Goal: Information Seeking & Learning: Understand process/instructions

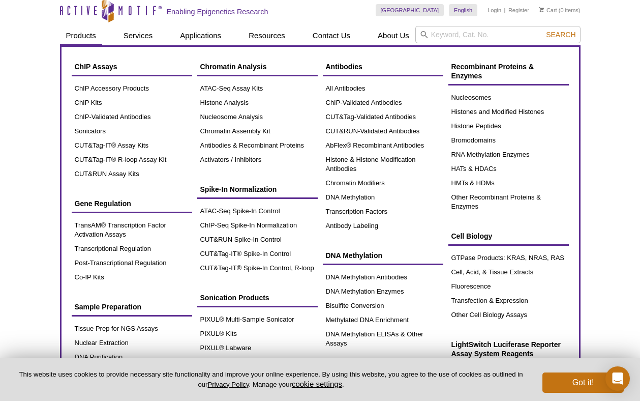
scroll to position [4, 0]
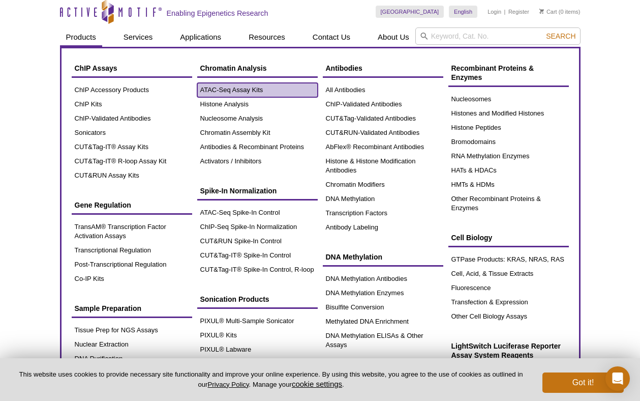
click at [235, 89] on link "ATAC-Seq Assay Kits" at bounding box center [257, 90] width 120 height 14
click at [268, 92] on link "ATAC-Seq Assay Kits" at bounding box center [257, 90] width 120 height 14
click at [242, 89] on link "ATAC-Seq Assay Kits" at bounding box center [257, 90] width 120 height 14
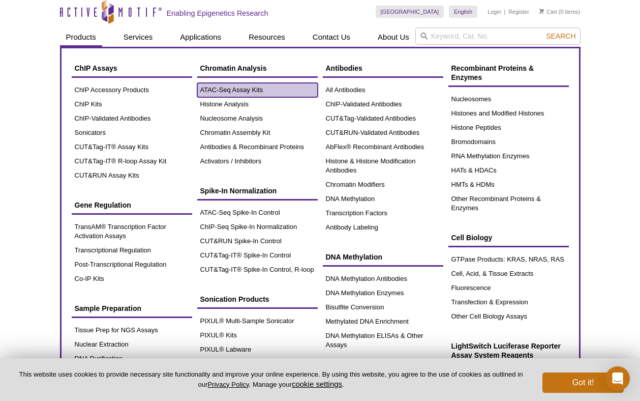
click at [242, 89] on link "ATAC-Seq Assay Kits" at bounding box center [257, 90] width 120 height 14
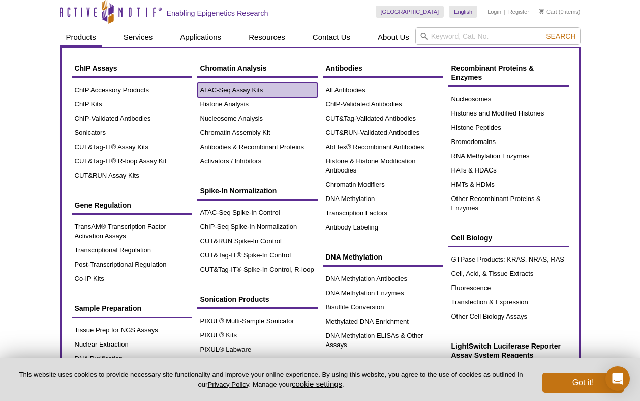
click at [214, 86] on link "ATAC-Seq Assay Kits" at bounding box center [257, 90] width 120 height 14
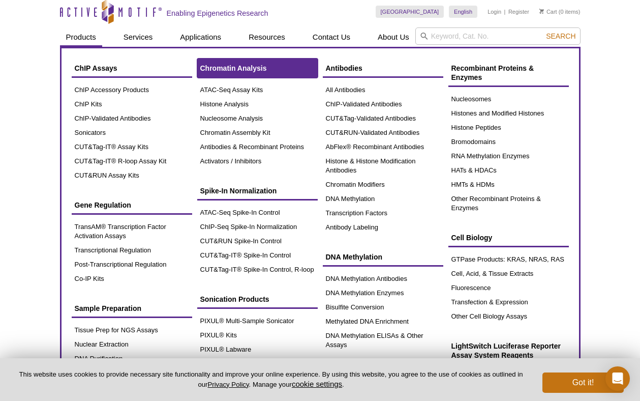
click at [225, 69] on span "Chromatin Analysis" at bounding box center [233, 68] width 67 height 8
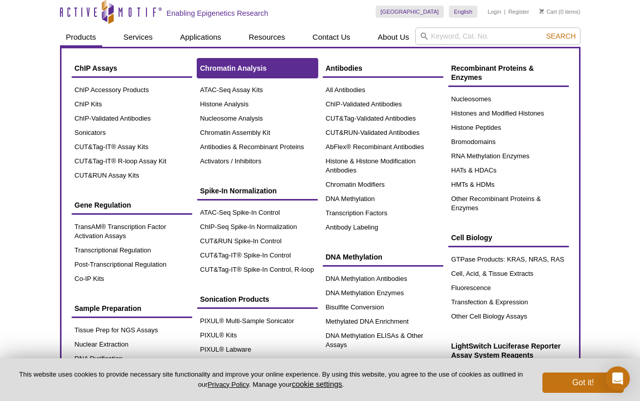
click at [225, 69] on span "Chromatin Analysis" at bounding box center [233, 68] width 67 height 8
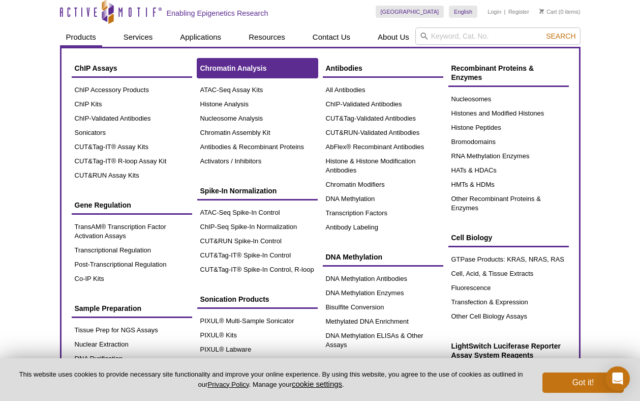
click at [225, 69] on span "Chromatin Analysis" at bounding box center [233, 68] width 67 height 8
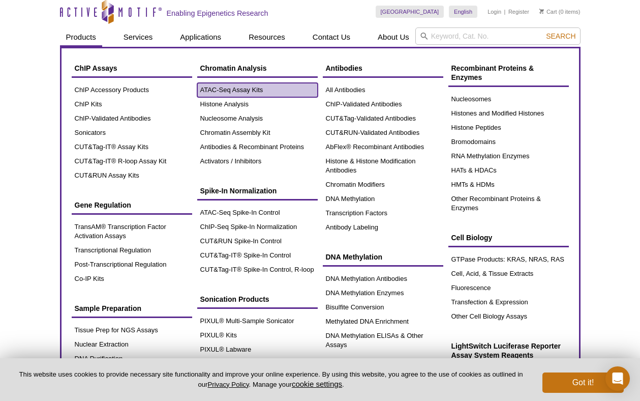
click at [217, 86] on link "ATAC-Seq Assay Kits" at bounding box center [257, 90] width 120 height 14
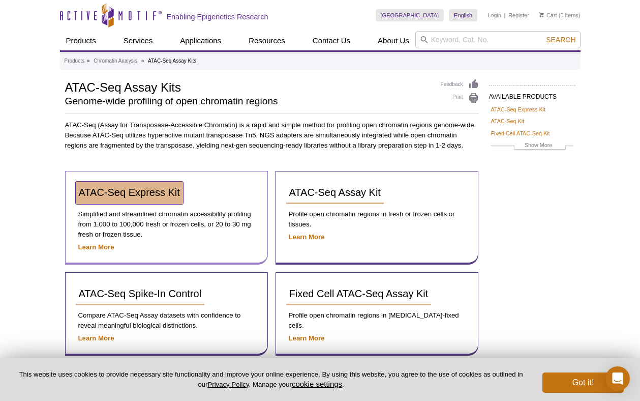
click at [129, 192] on span "ATAC-Seq Express Kit" at bounding box center [129, 192] width 101 height 11
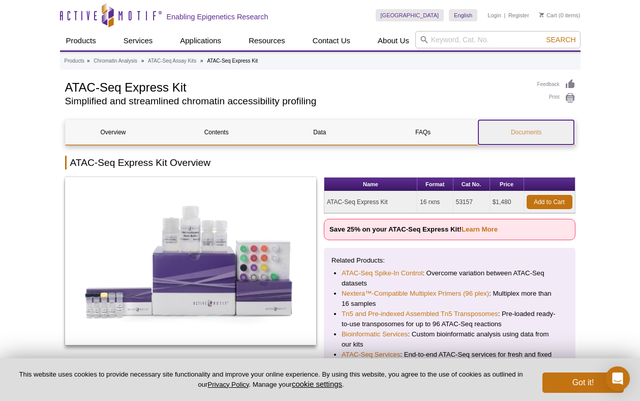
click at [526, 132] on link "Documents" at bounding box center [526, 132] width 96 height 24
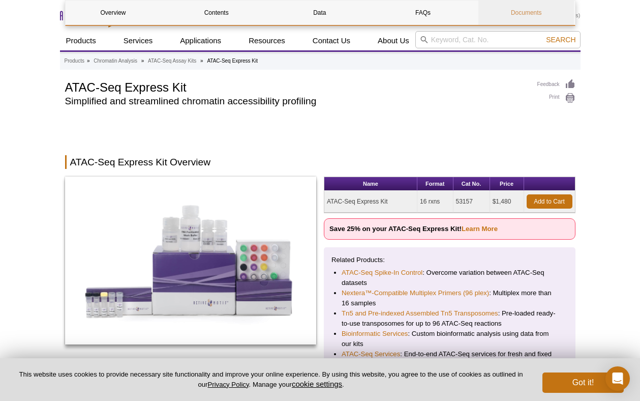
scroll to position [1938, 0]
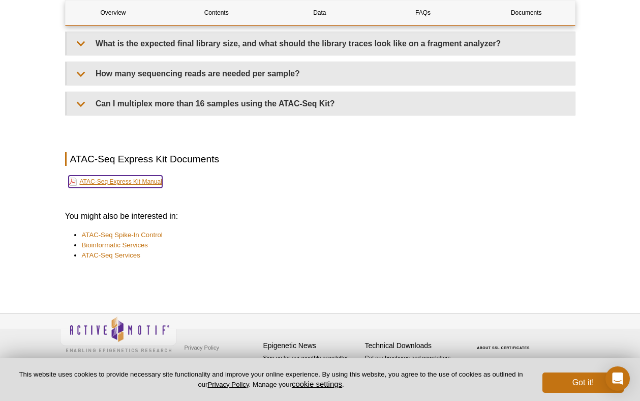
click at [120, 180] on link "ATAC-Seq Express Kit Manual" at bounding box center [116, 181] width 94 height 12
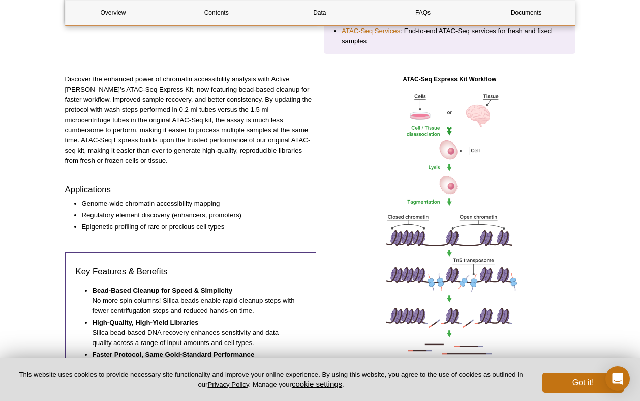
scroll to position [0, 0]
